Goal: Task Accomplishment & Management: Manage account settings

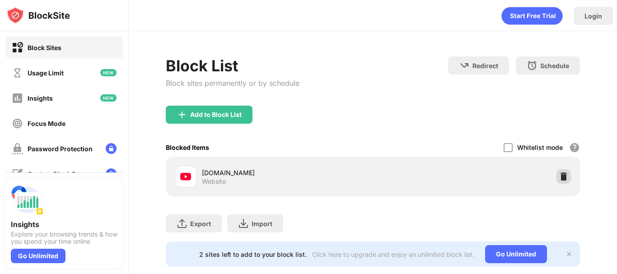
click at [557, 177] on div at bounding box center [564, 176] width 14 height 14
